Goal: Task Accomplishment & Management: Manage account settings

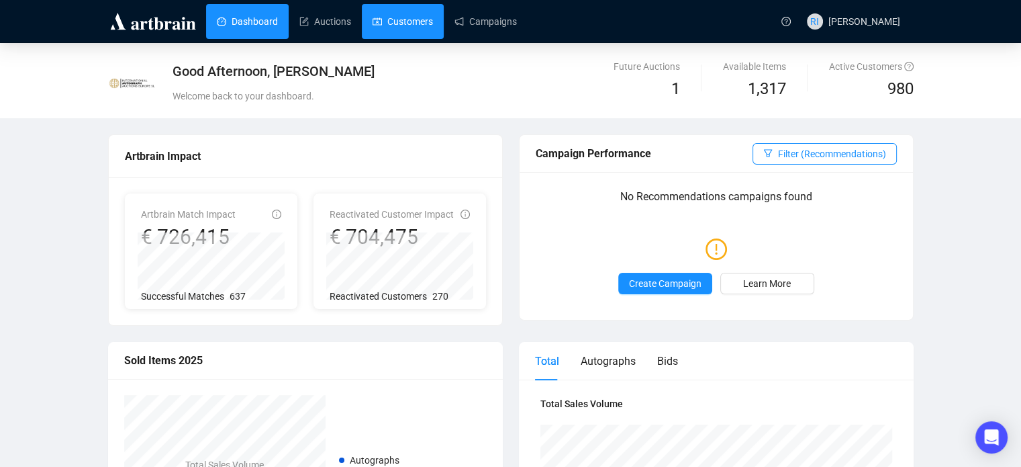
click at [415, 20] on link "Customers" at bounding box center [403, 21] width 60 height 35
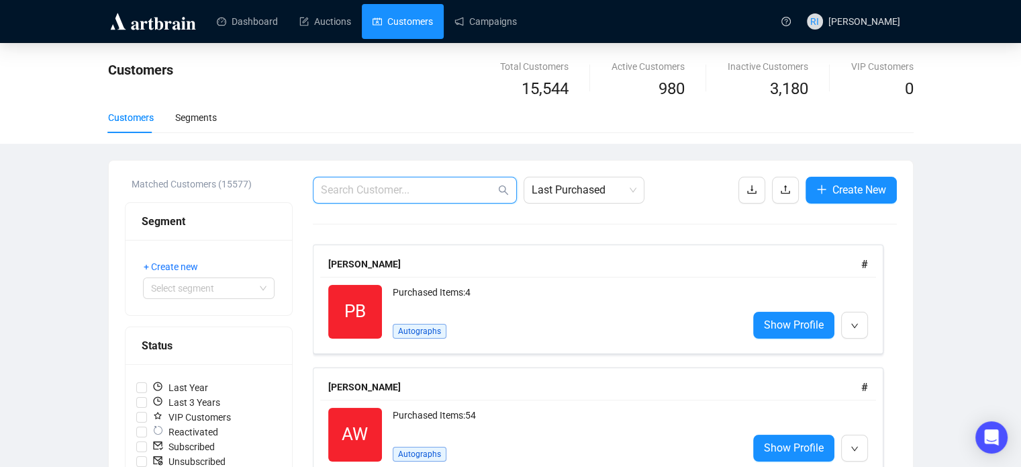
click at [371, 187] on input "text" at bounding box center [408, 190] width 175 height 16
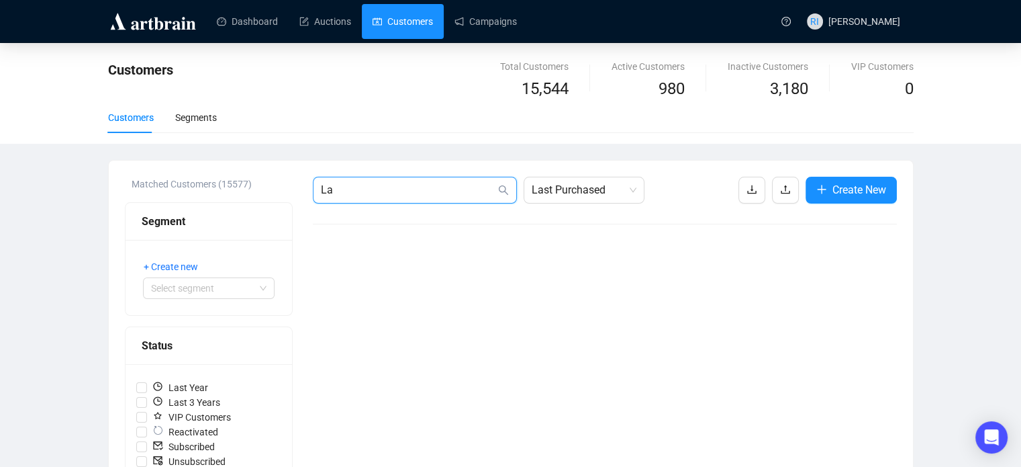
type input "L"
type input "F"
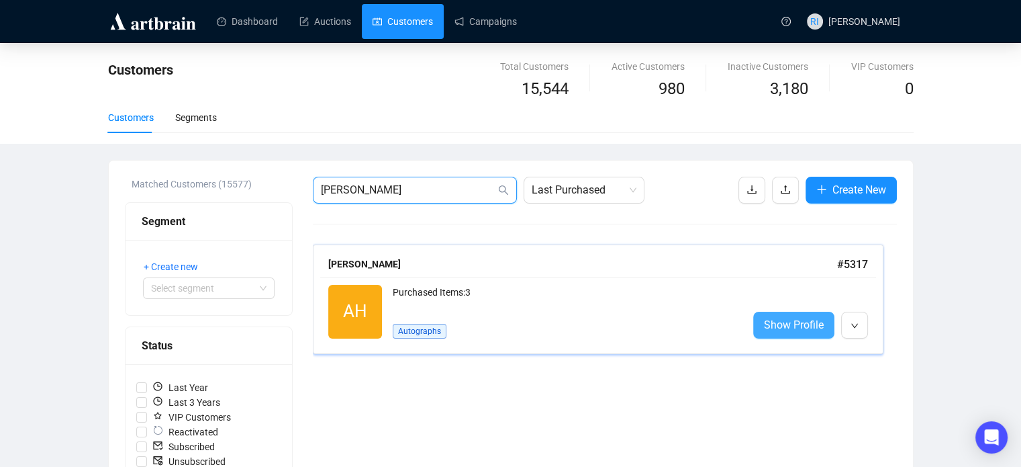
type input "[PERSON_NAME]"
click at [780, 321] on span "Show Profile" at bounding box center [794, 324] width 60 height 17
click at [375, 190] on input "[PERSON_NAME]" at bounding box center [408, 190] width 175 height 16
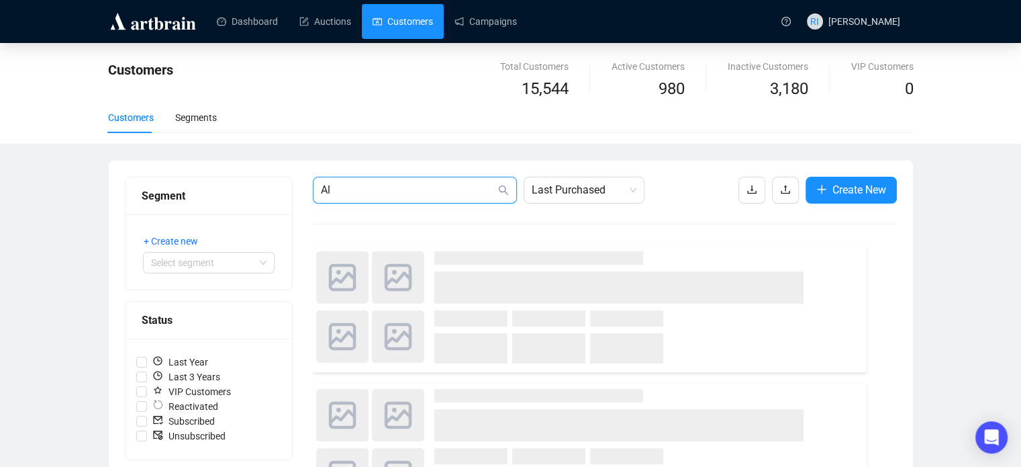
type input "A"
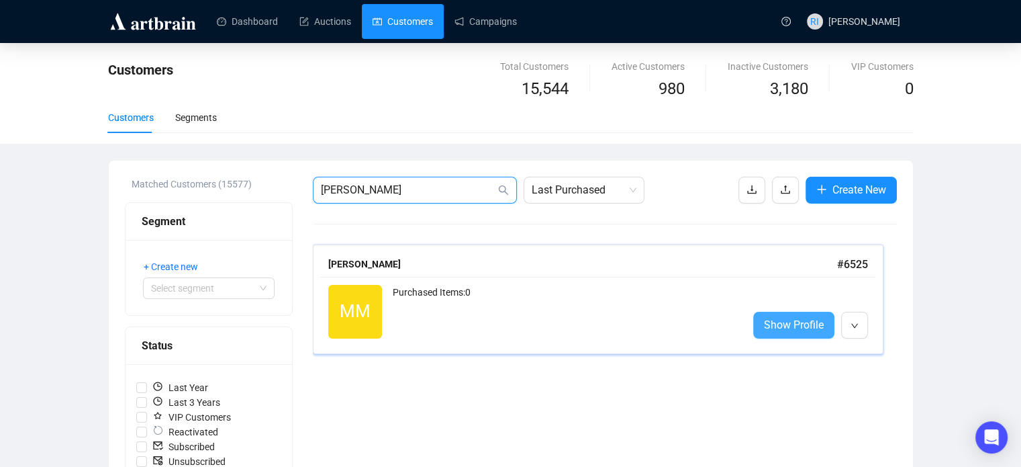
type input "[PERSON_NAME]"
click at [788, 315] on link "Show Profile" at bounding box center [793, 325] width 81 height 27
drag, startPoint x: 387, startPoint y: 190, endPoint x: 298, endPoint y: 201, distance: 89.3
click at [298, 201] on div "Matched Customers (15577) Segment + Create new Select segment Status Last Year …" at bounding box center [511, 445] width 772 height 537
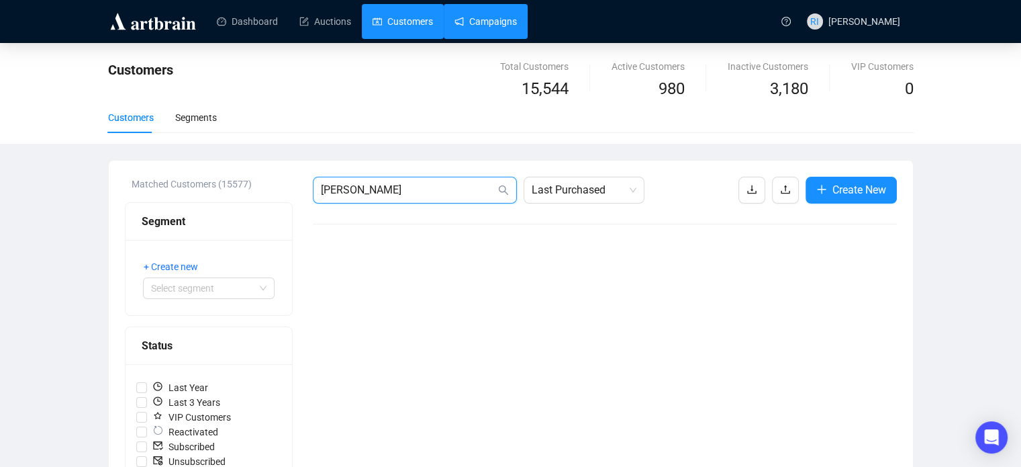
type input "[PERSON_NAME]"
click at [494, 24] on link "Campaigns" at bounding box center [486, 21] width 62 height 35
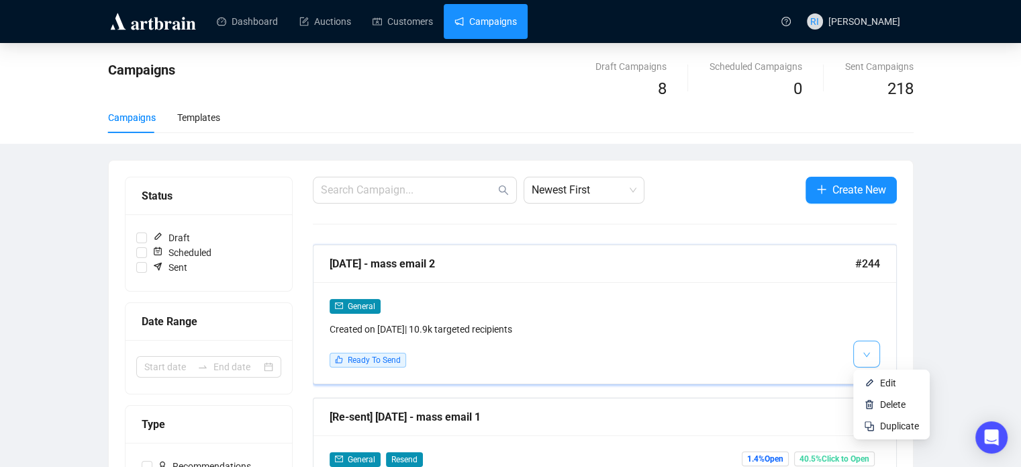
click at [859, 355] on button "button" at bounding box center [867, 353] width 27 height 27
click at [882, 381] on span "Edit" at bounding box center [888, 382] width 16 height 11
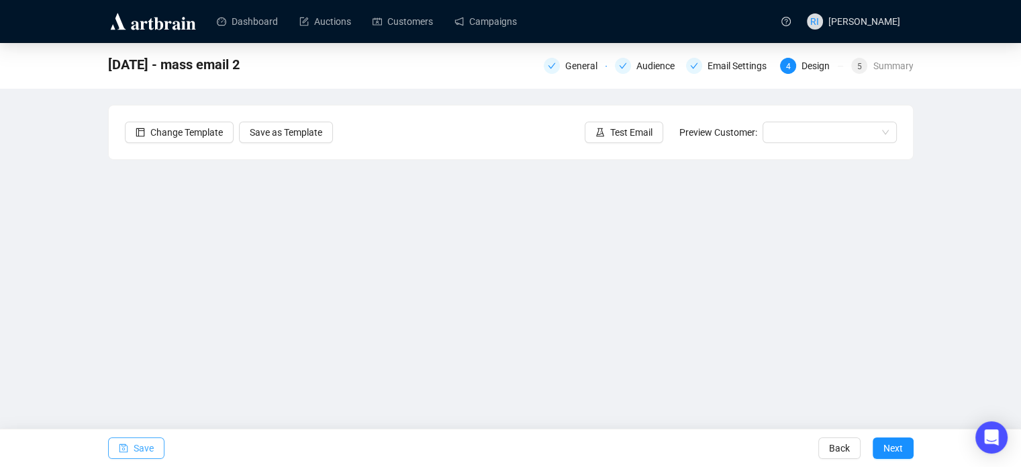
click at [145, 450] on span "Save" at bounding box center [144, 448] width 20 height 38
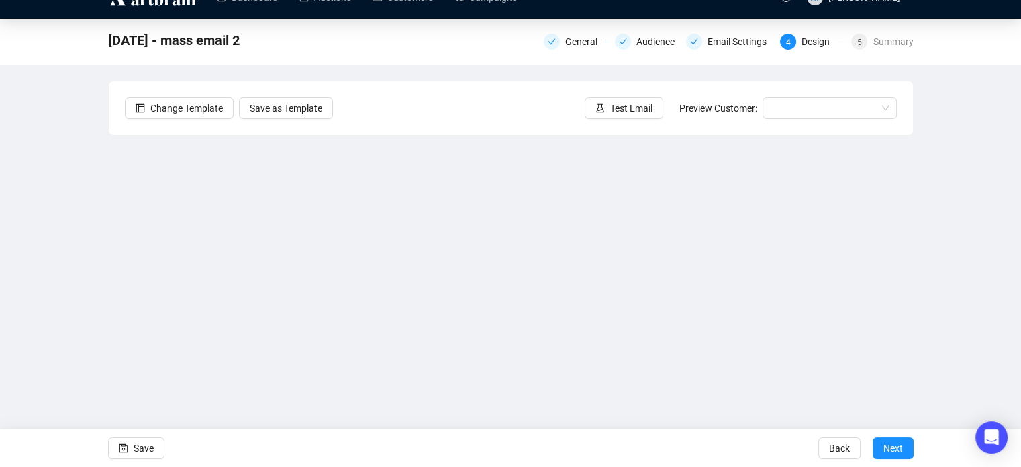
scroll to position [28, 0]
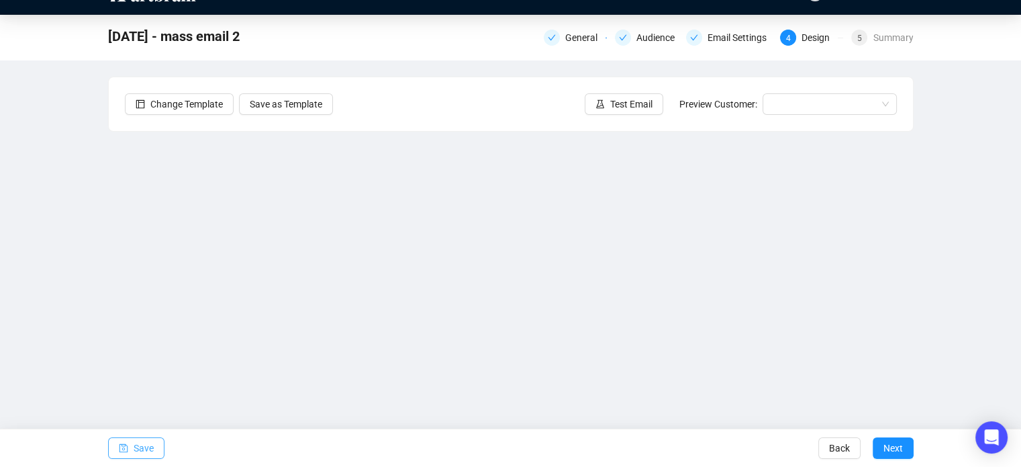
click at [130, 444] on button "Save" at bounding box center [136, 447] width 56 height 21
click at [126, 453] on icon "save" at bounding box center [123, 447] width 9 height 9
click at [134, 441] on span "Save" at bounding box center [144, 448] width 20 height 38
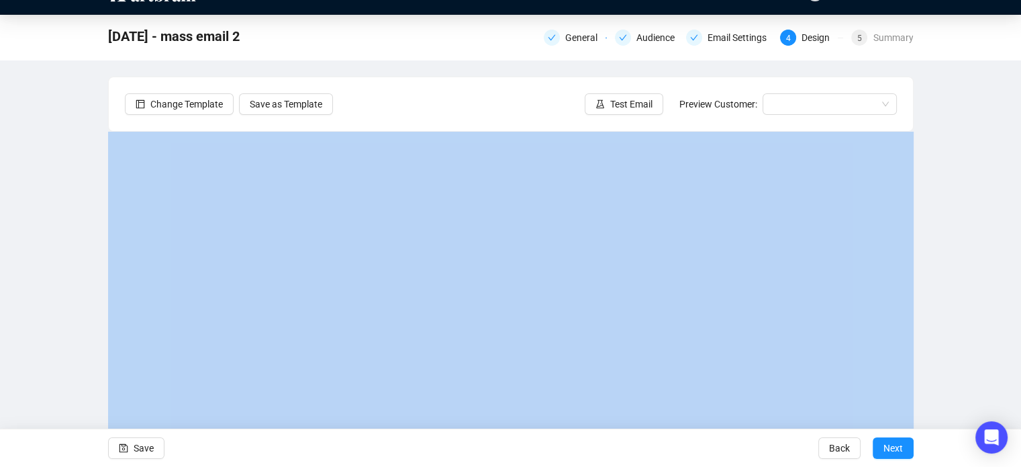
drag, startPoint x: 470, startPoint y: 438, endPoint x: 480, endPoint y: 426, distance: 15.2
click at [388, 218] on form "Change Template Save as Template Test Email Preview Customer: Save Back Next" at bounding box center [511, 272] width 806 height 391
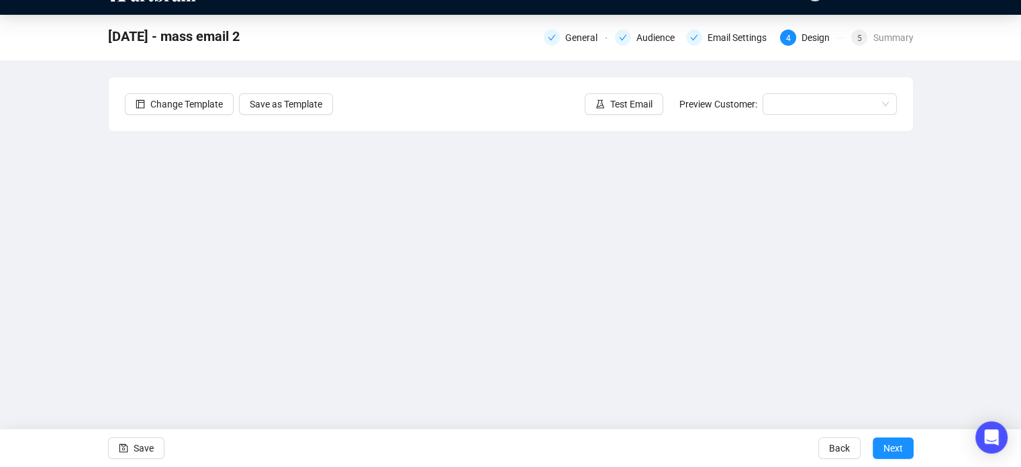
click at [978, 130] on div "[DATE] - mass email 2 General Audience Email Settings 4 Design 5 Summary Change…" at bounding box center [510, 241] width 1021 height 453
click at [14, 219] on div "[DATE] - mass email 2 General Audience Email Settings 4 Design 5 Summary Change…" at bounding box center [510, 241] width 1021 height 453
click at [138, 445] on span "Save" at bounding box center [144, 448] width 20 height 38
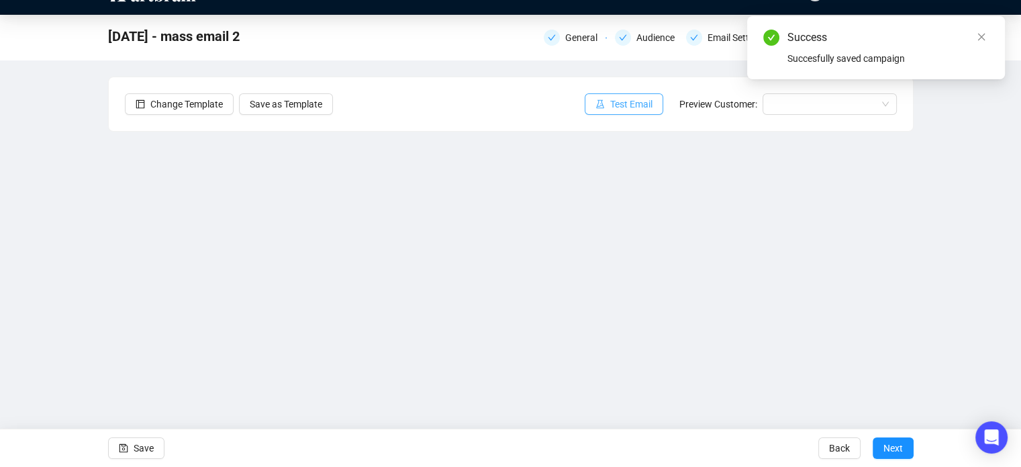
click at [631, 101] on span "Test Email" at bounding box center [631, 104] width 42 height 15
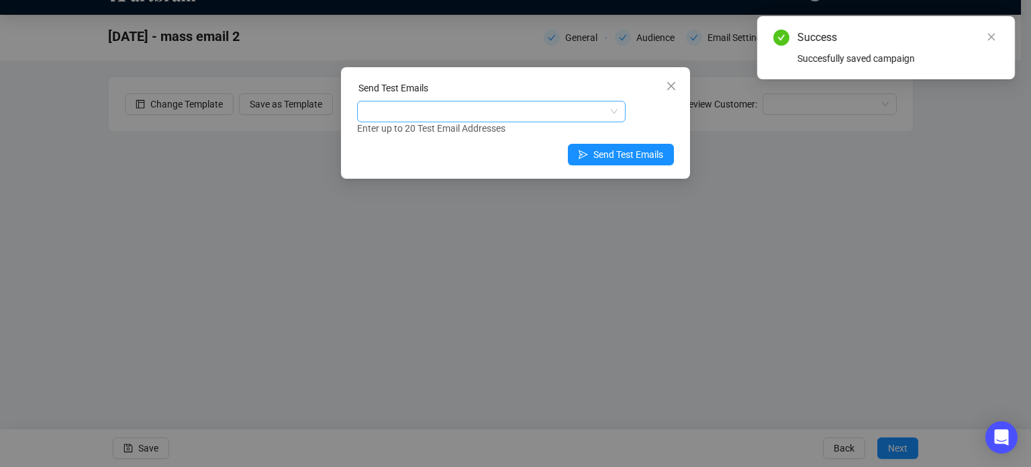
click at [373, 115] on div at bounding box center [484, 111] width 249 height 19
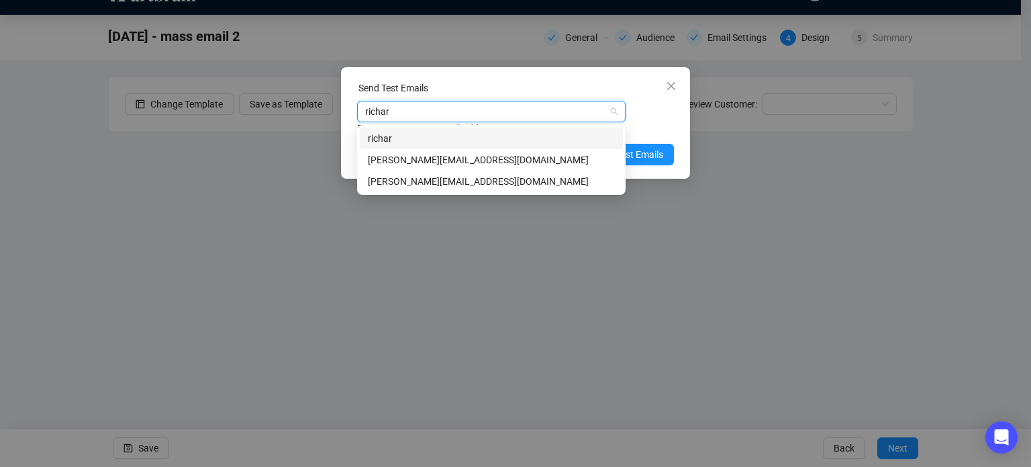
type input "[PERSON_NAME]"
click at [415, 185] on div "[PERSON_NAME][EMAIL_ADDRESS][DOMAIN_NAME]" at bounding box center [491, 181] width 247 height 15
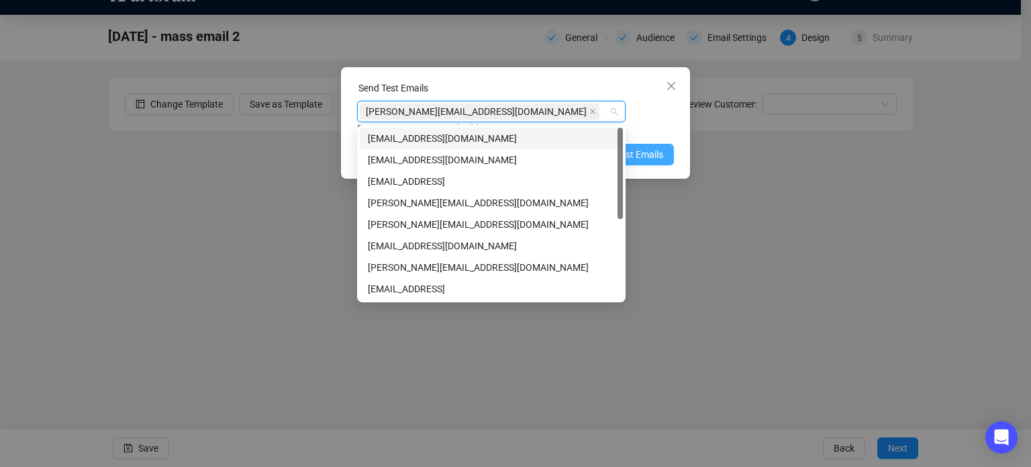
click at [650, 158] on span "Send Test Emails" at bounding box center [629, 154] width 70 height 15
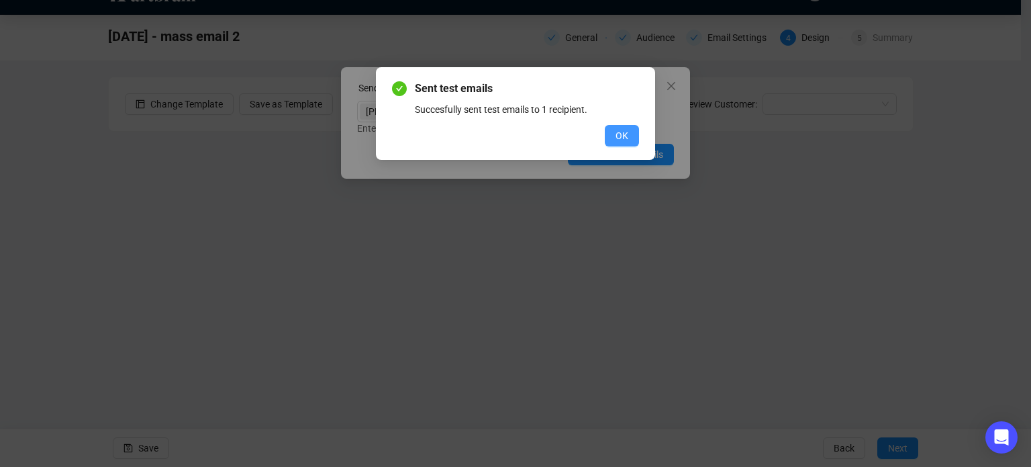
click at [625, 130] on span "OK" at bounding box center [622, 135] width 13 height 15
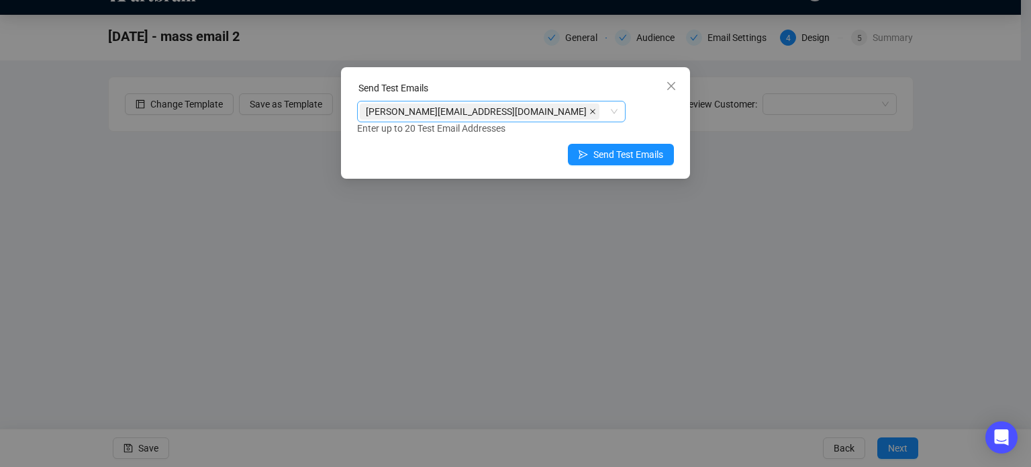
click at [590, 113] on icon "close" at bounding box center [593, 111] width 7 height 7
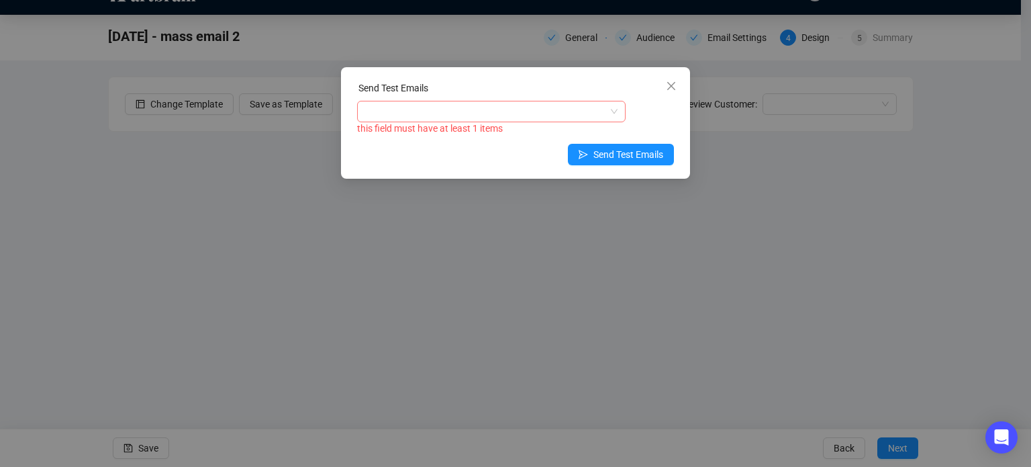
click at [421, 107] on div at bounding box center [484, 111] width 249 height 19
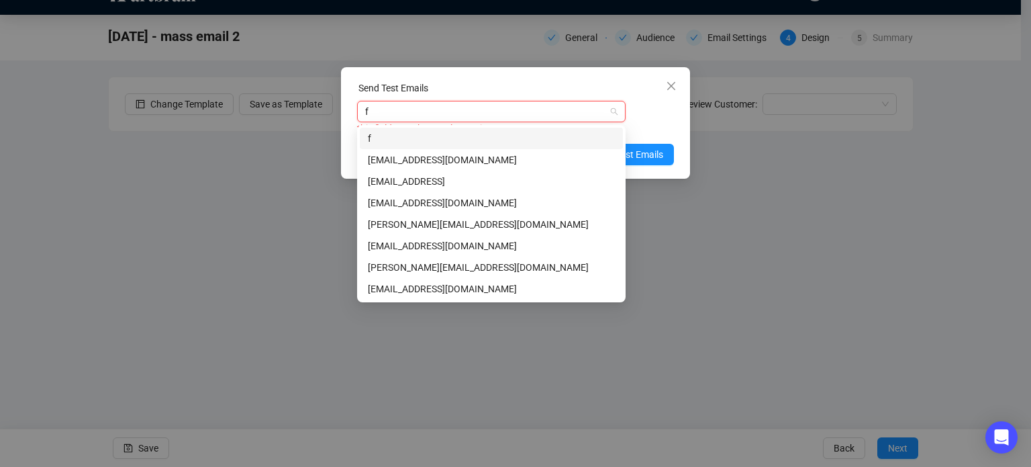
type input "fr"
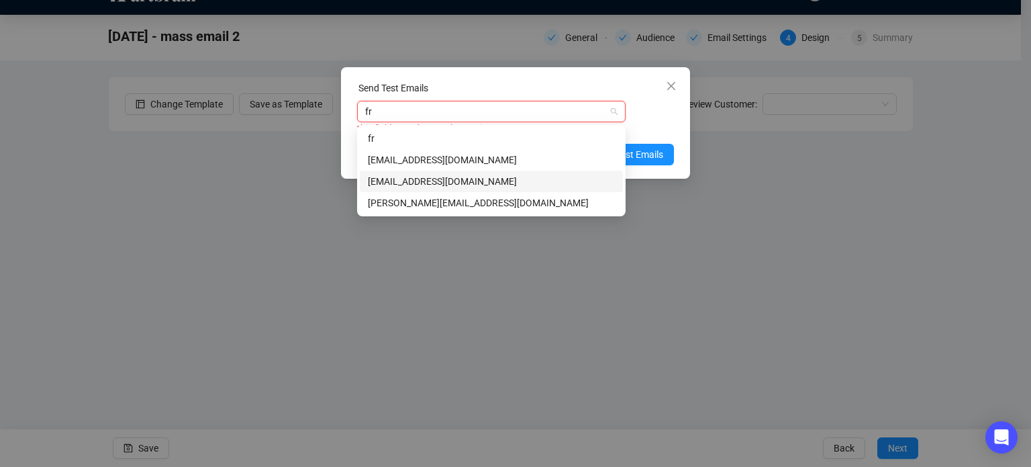
click at [434, 179] on div "[EMAIL_ADDRESS][DOMAIN_NAME]" at bounding box center [491, 181] width 247 height 15
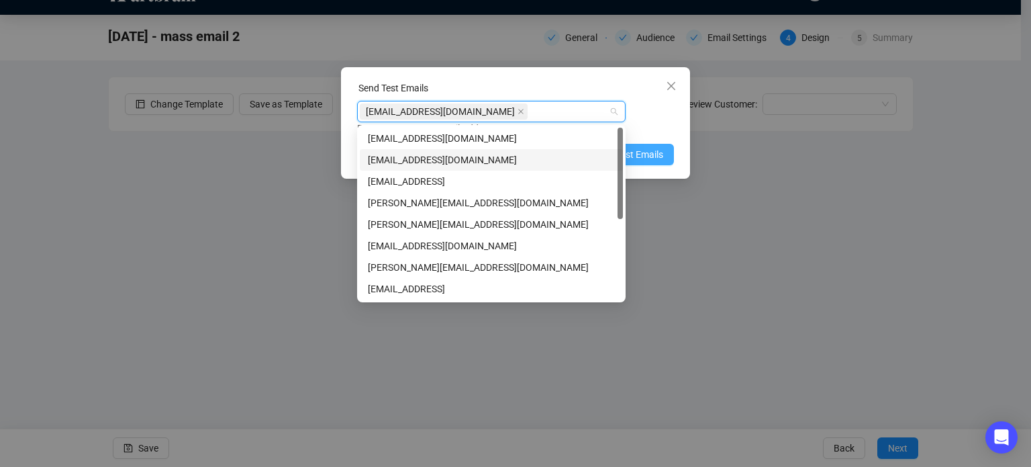
click at [653, 159] on span "Send Test Emails" at bounding box center [629, 154] width 70 height 15
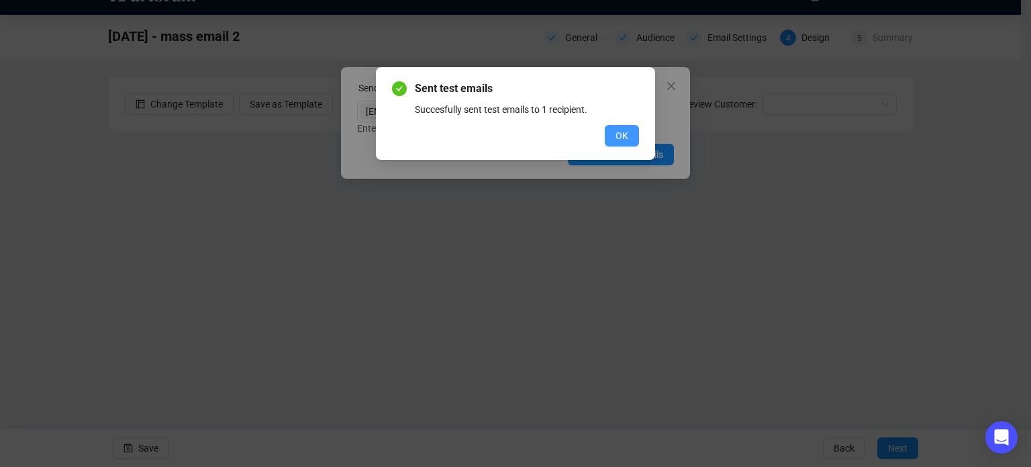
click at [618, 137] on span "OK" at bounding box center [622, 135] width 13 height 15
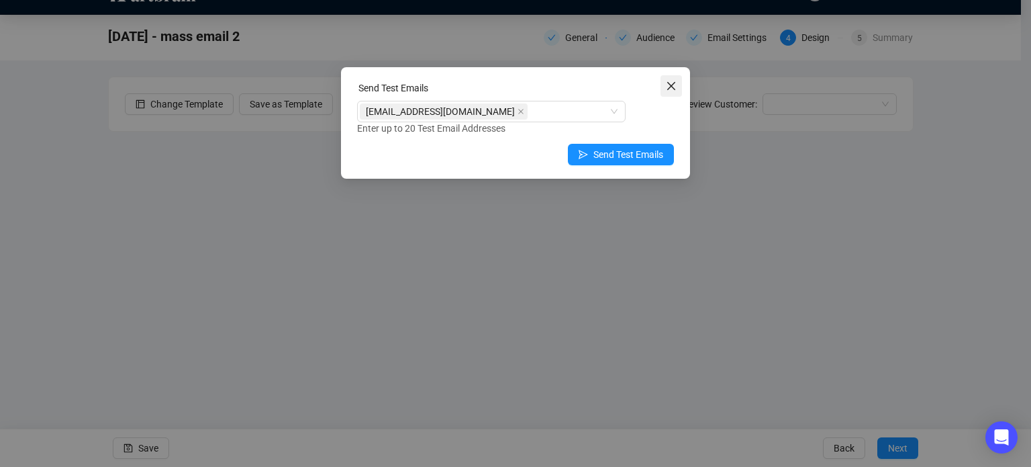
click at [672, 85] on icon "close" at bounding box center [671, 86] width 11 height 11
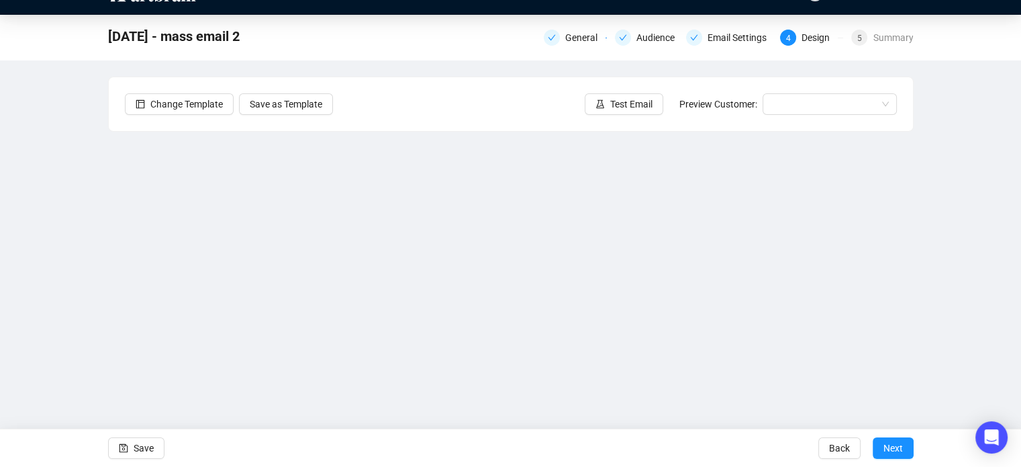
scroll to position [0, 0]
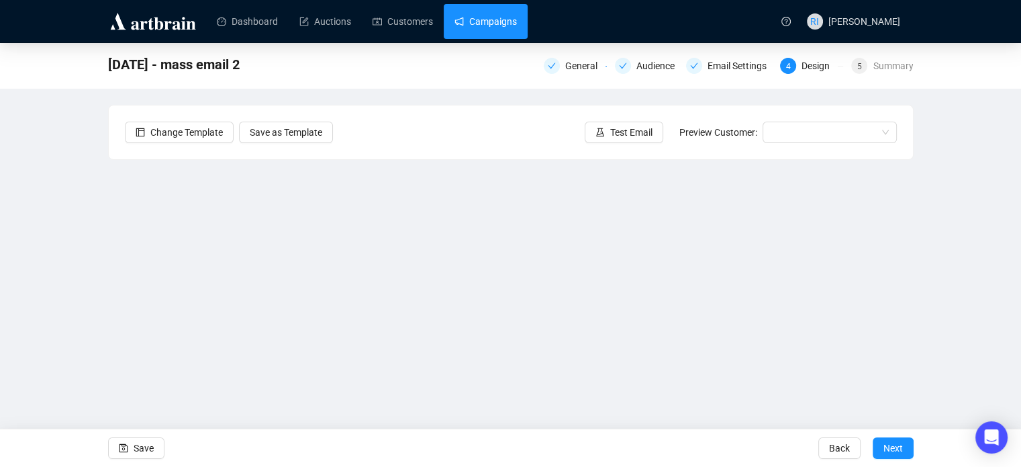
click at [476, 30] on link "Campaigns" at bounding box center [486, 21] width 62 height 35
